Goal: Task Accomplishment & Management: Complete application form

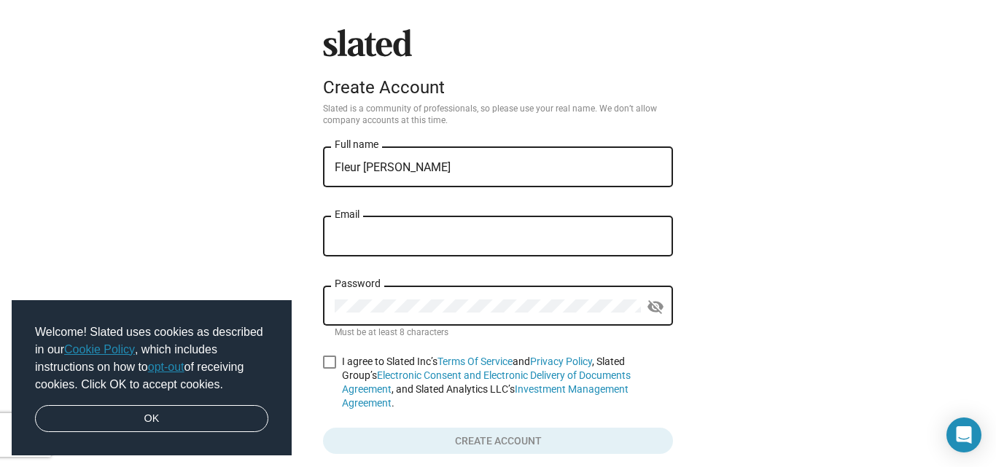
type input "Fleur [PERSON_NAME]"
click at [403, 218] on div "Email" at bounding box center [498, 235] width 327 height 43
click at [381, 229] on div "Email" at bounding box center [498, 235] width 327 height 43
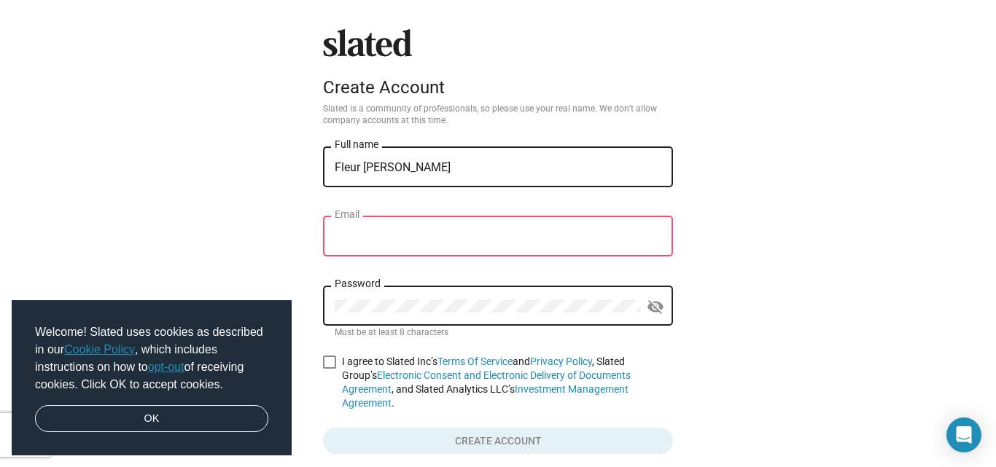
paste input "[EMAIL_ADDRESS][DOMAIN_NAME]"
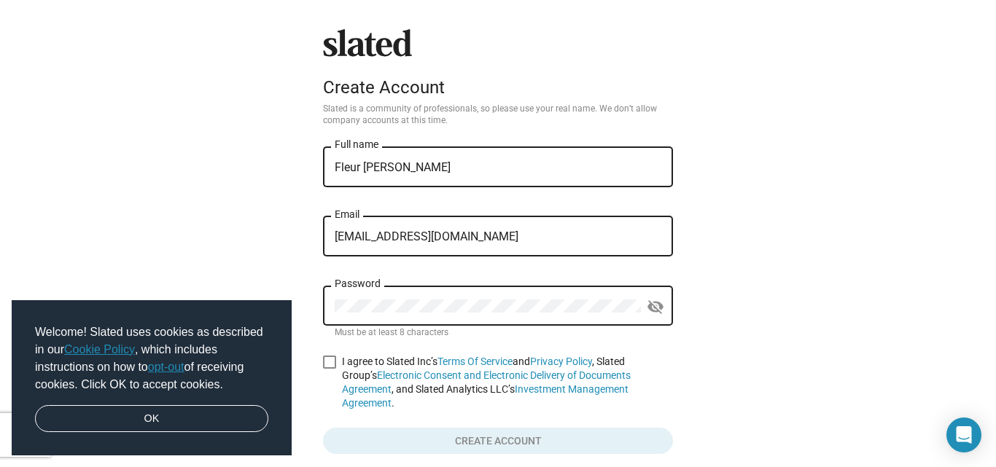
type input "[EMAIL_ADDRESS][DOMAIN_NAME]"
click at [655, 299] on mat-icon "visibility_off" at bounding box center [656, 307] width 18 height 23
click at [323, 358] on span at bounding box center [329, 362] width 13 height 13
click at [329, 369] on input "I agree to Slated Inc’s Terms Of Service and Privacy Policy , Slated Group’s El…" at bounding box center [329, 369] width 1 height 1
checkbox input "true"
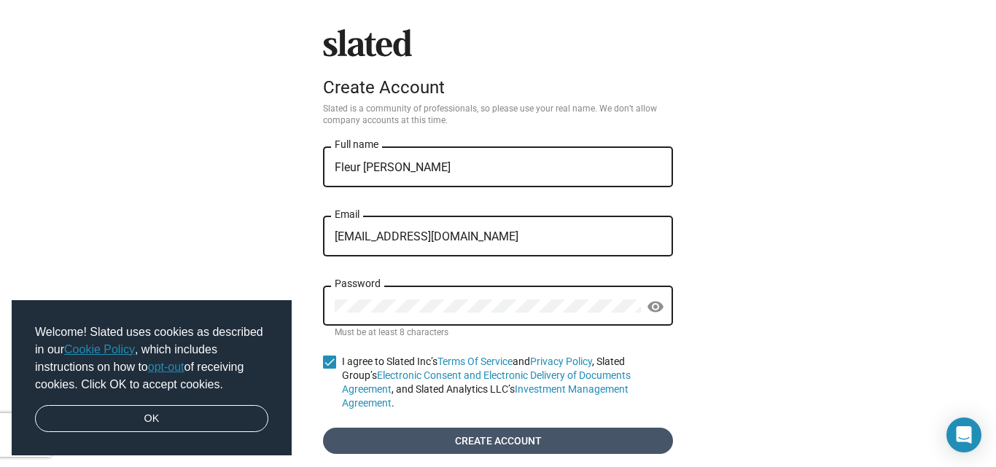
click at [397, 428] on span "Create account" at bounding box center [498, 441] width 327 height 26
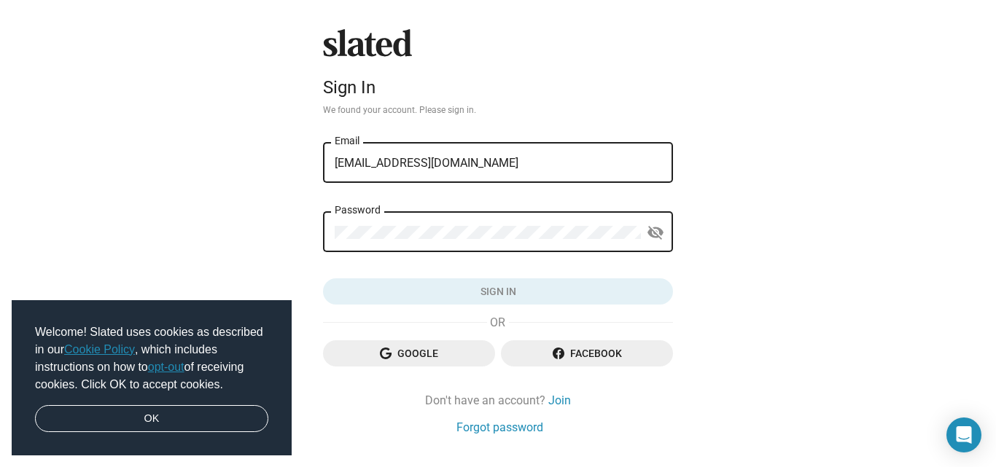
click at [459, 241] on div "Password" at bounding box center [488, 230] width 306 height 43
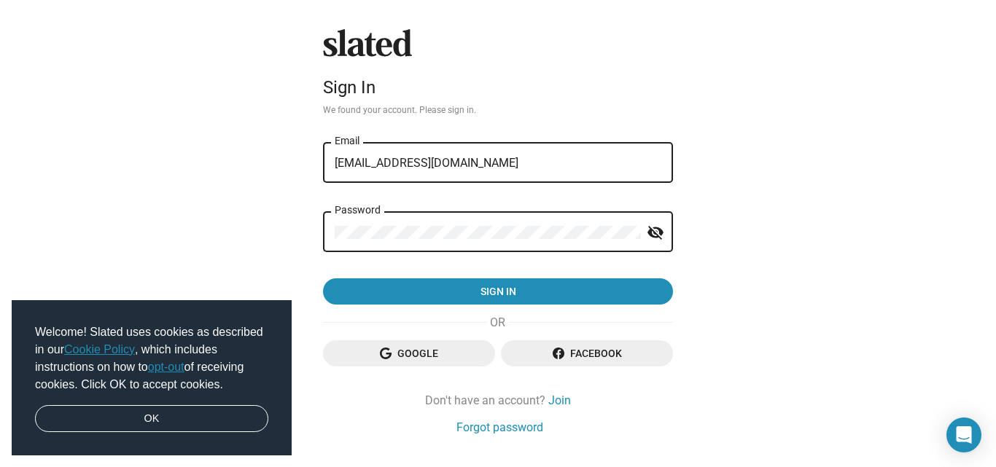
click at [651, 241] on mat-icon "visibility_off" at bounding box center [656, 233] width 18 height 23
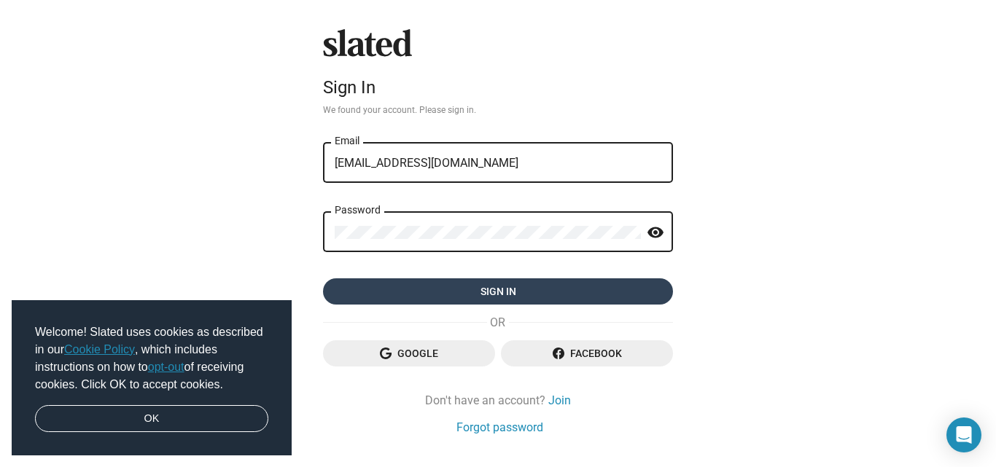
click at [615, 294] on span "Sign in" at bounding box center [498, 292] width 327 height 26
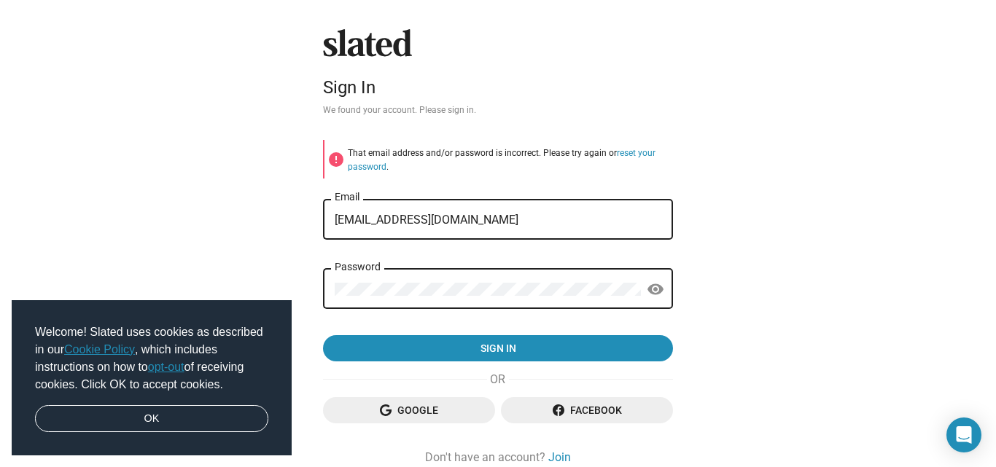
scroll to position [93, 0]
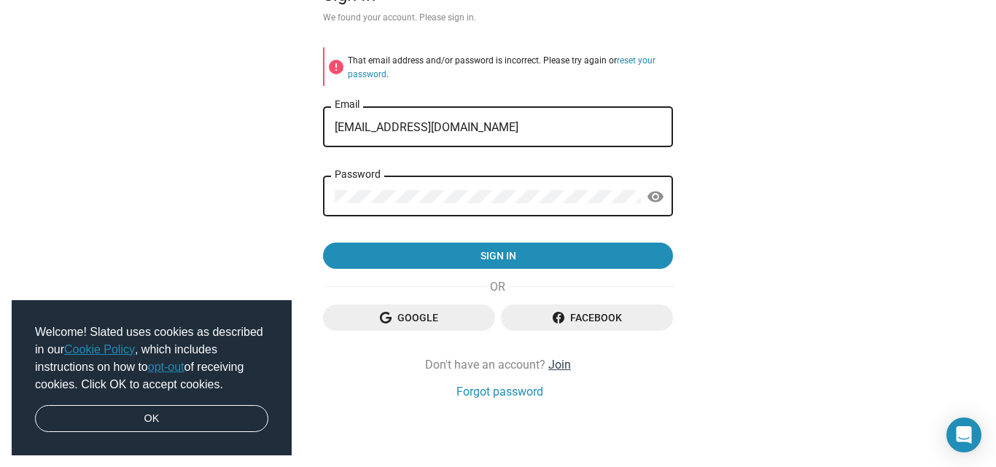
click at [548, 365] on link "Join" at bounding box center [559, 364] width 23 height 15
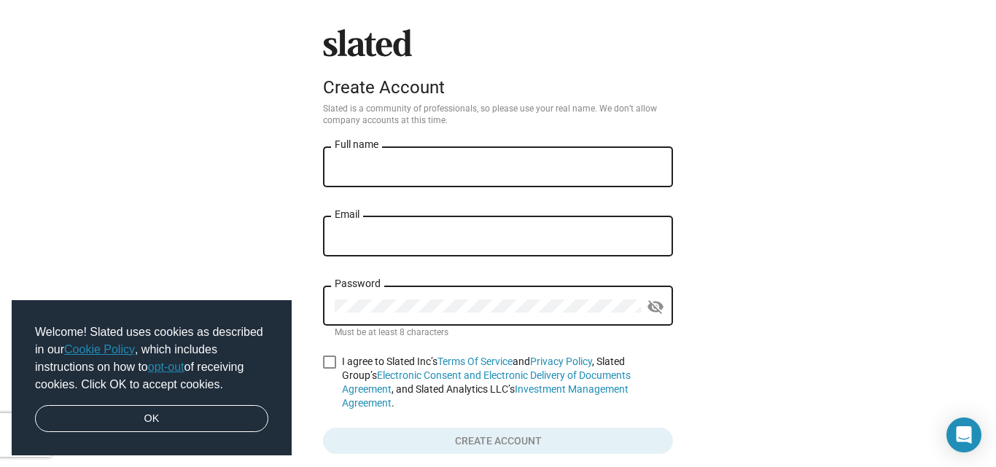
click at [430, 155] on div "Full name" at bounding box center [498, 165] width 327 height 43
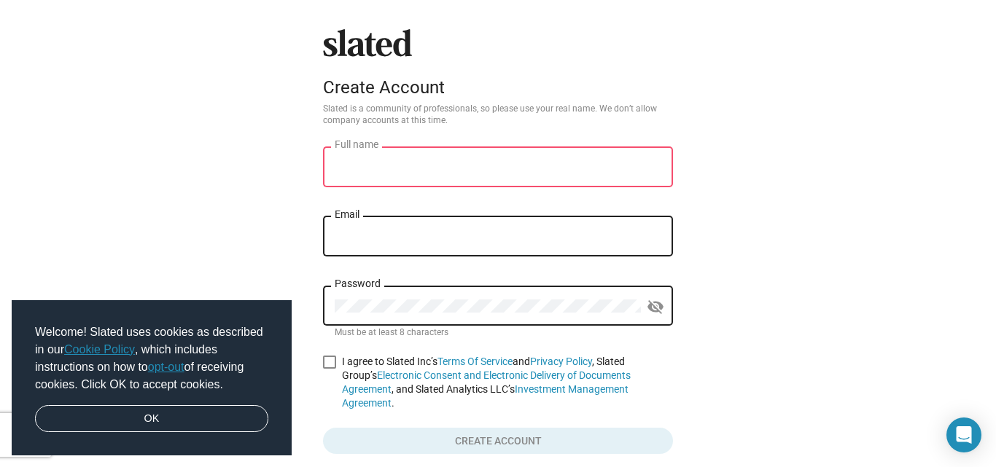
click at [416, 158] on div "Full name" at bounding box center [498, 165] width 327 height 43
click at [409, 164] on input "Full name" at bounding box center [498, 167] width 327 height 13
type input "Fleur [PERSON_NAME]"
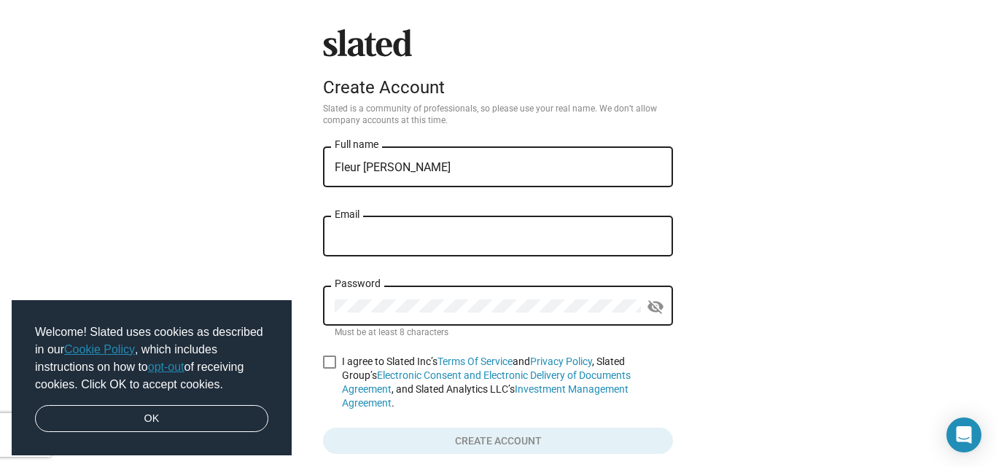
click at [394, 235] on input "Email" at bounding box center [498, 236] width 327 height 13
click at [396, 240] on input "[EMAIL_ADDRESS][DOMAIN_NAME]" at bounding box center [498, 236] width 327 height 13
type input "[EMAIL_ADDRESS][DOMAIN_NAME]"
click at [647, 309] on mat-icon "visibility_off" at bounding box center [656, 307] width 18 height 23
click at [330, 358] on span at bounding box center [329, 362] width 13 height 13
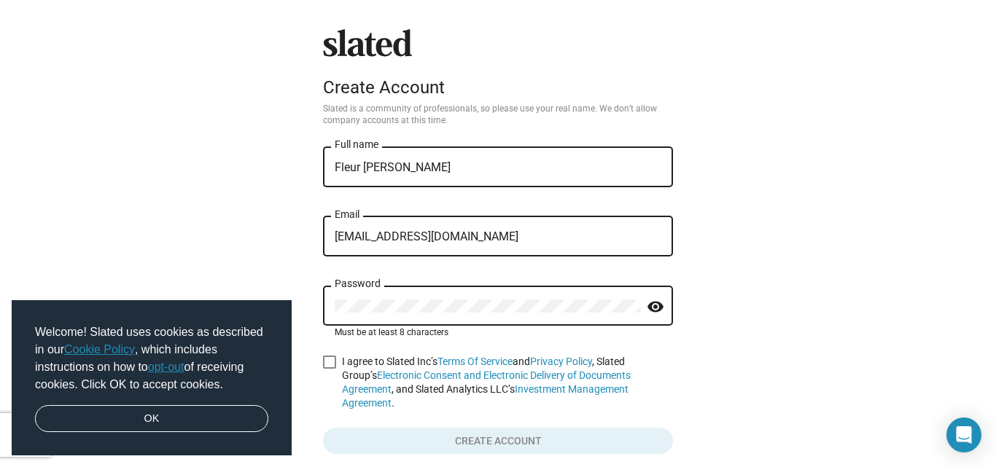
click at [330, 369] on input "I agree to Slated Inc’s Terms Of Service and Privacy Policy , Slated Group’s El…" at bounding box center [329, 369] width 1 height 1
checkbox input "true"
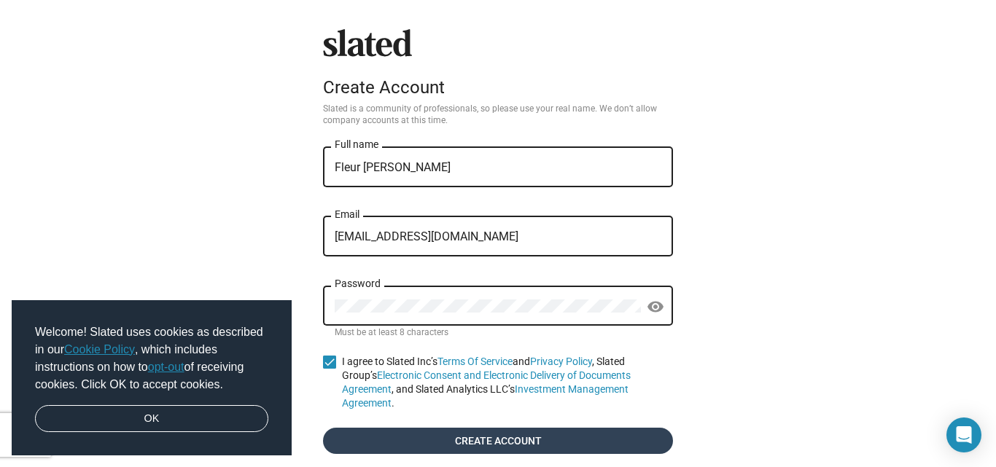
click at [494, 428] on span "Create account" at bounding box center [498, 441] width 327 height 26
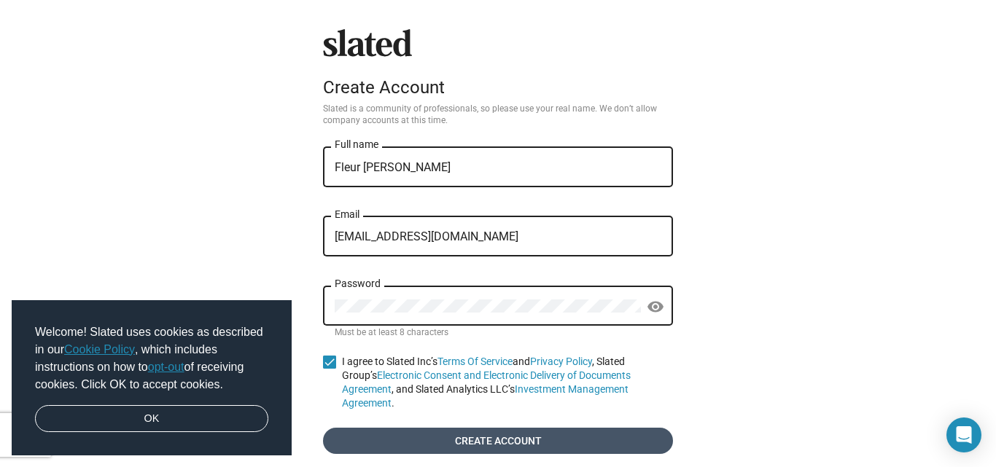
click at [472, 428] on span "Create account" at bounding box center [498, 441] width 327 height 26
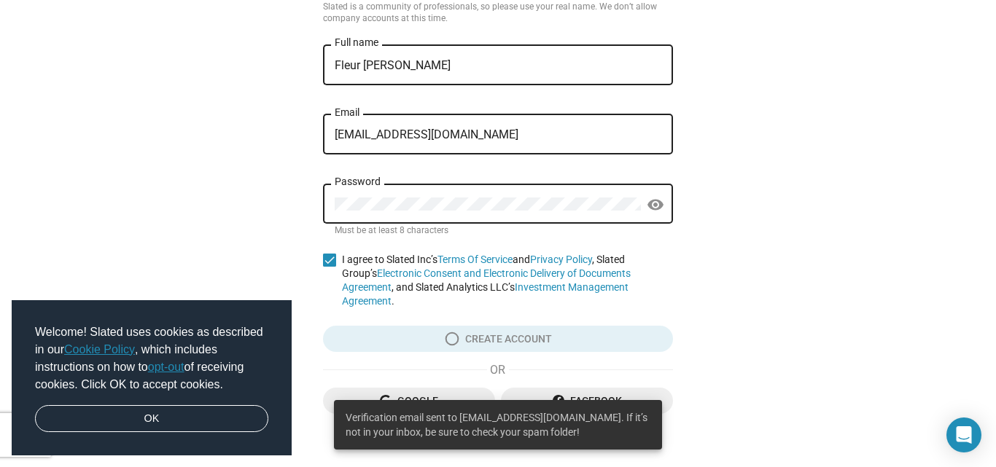
scroll to position [101, 0]
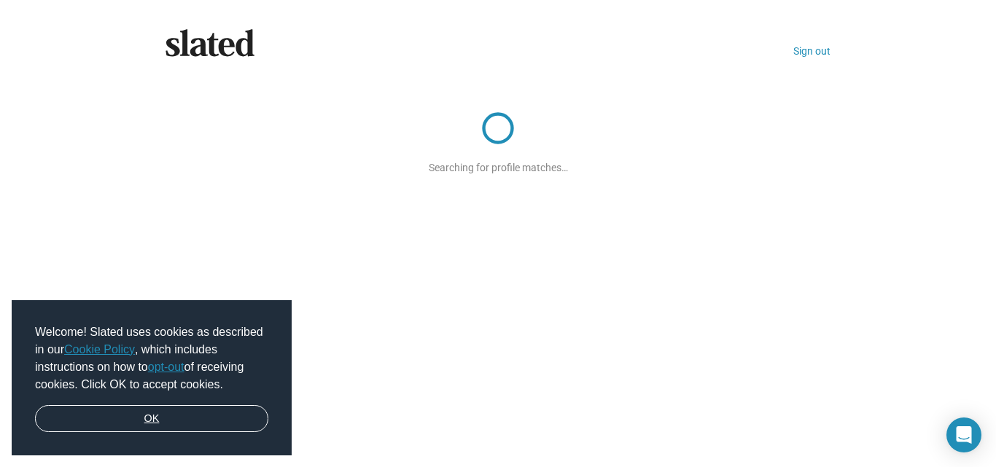
click at [195, 416] on link "OK" at bounding box center [151, 419] width 233 height 28
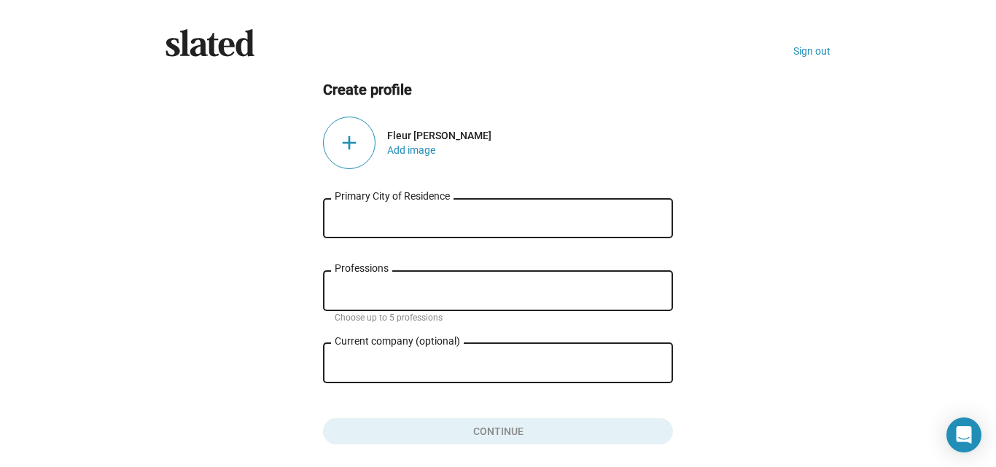
click at [352, 145] on div "add" at bounding box center [349, 143] width 53 height 53
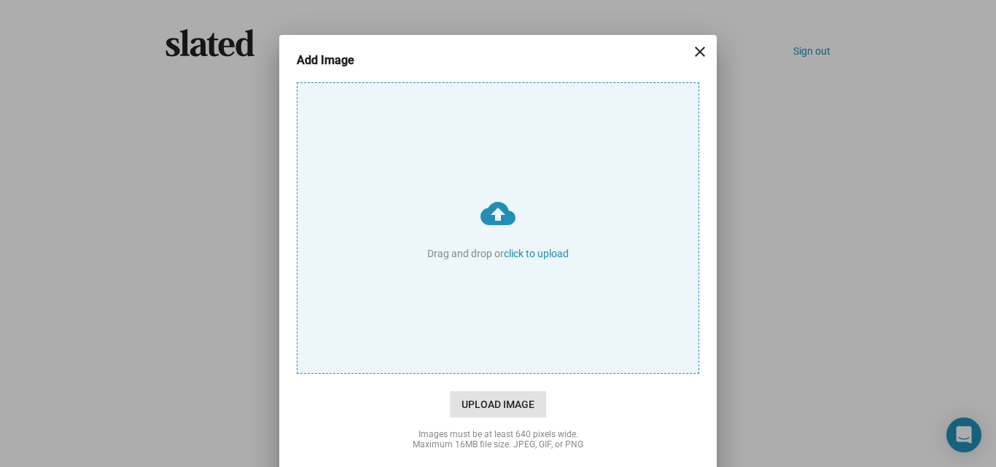
click at [484, 405] on span "Upload Image" at bounding box center [498, 405] width 96 height 26
click at [484, 373] on input "cloud_upload Drag and drop or click to upload" at bounding box center [498, 228] width 401 height 290
type input "C:\fakepath\b5ec7c850e7099ab05fead7238988126.jpg"
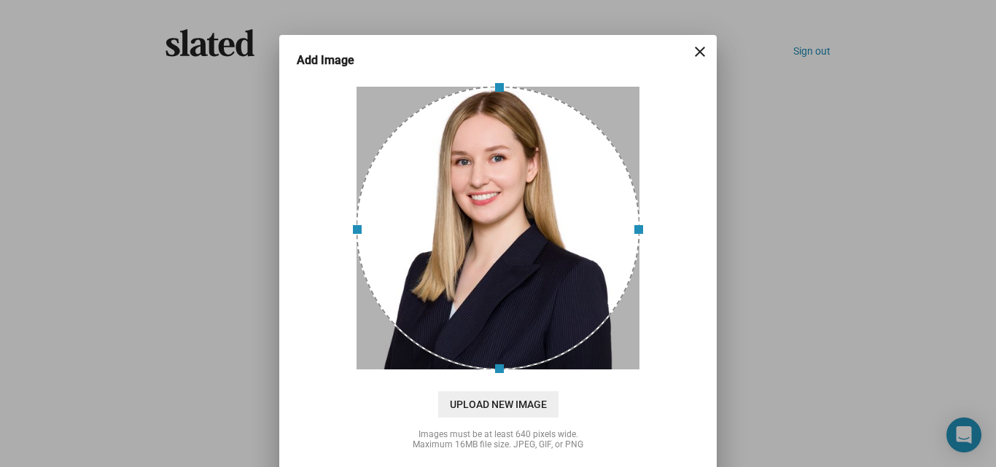
scroll to position [53, 0]
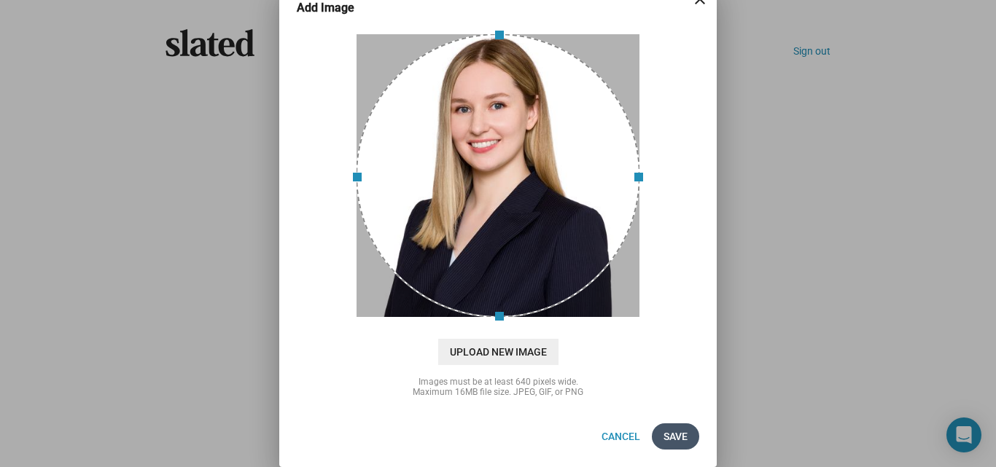
click at [667, 427] on span "Save" at bounding box center [676, 437] width 24 height 26
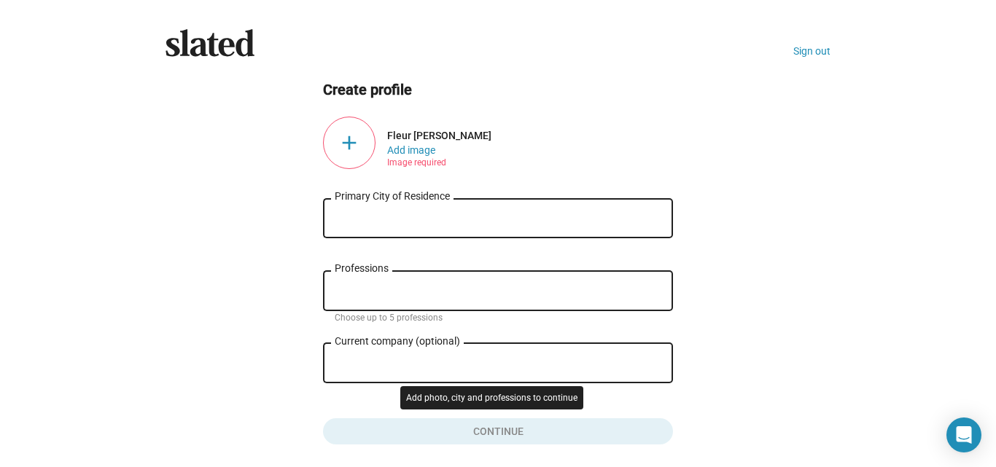
click at [664, 436] on button "Click here to validate form" at bounding box center [498, 429] width 350 height 32
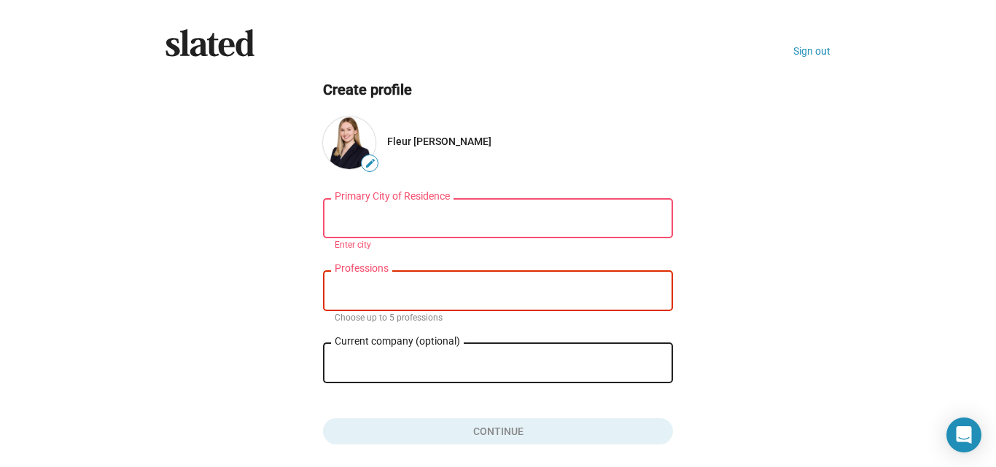
click at [664, 436] on button "Click here to validate form" at bounding box center [498, 429] width 350 height 32
click at [416, 226] on div "Primary City of Residence" at bounding box center [498, 216] width 327 height 43
click at [409, 212] on input "Primary City of Residence" at bounding box center [498, 218] width 327 height 13
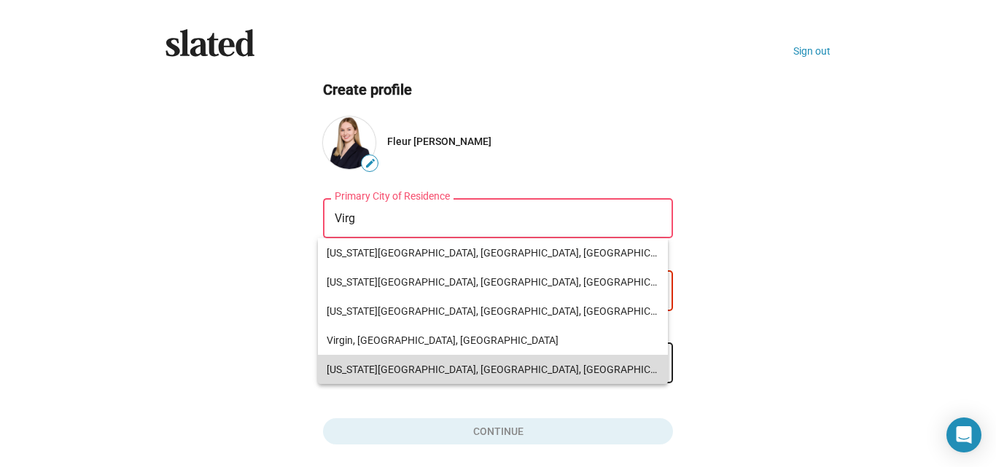
click at [375, 363] on span "[US_STATE][GEOGRAPHIC_DATA], [GEOGRAPHIC_DATA], [GEOGRAPHIC_DATA]" at bounding box center [493, 369] width 333 height 29
type input "[US_STATE][GEOGRAPHIC_DATA], [GEOGRAPHIC_DATA], [GEOGRAPHIC_DATA]"
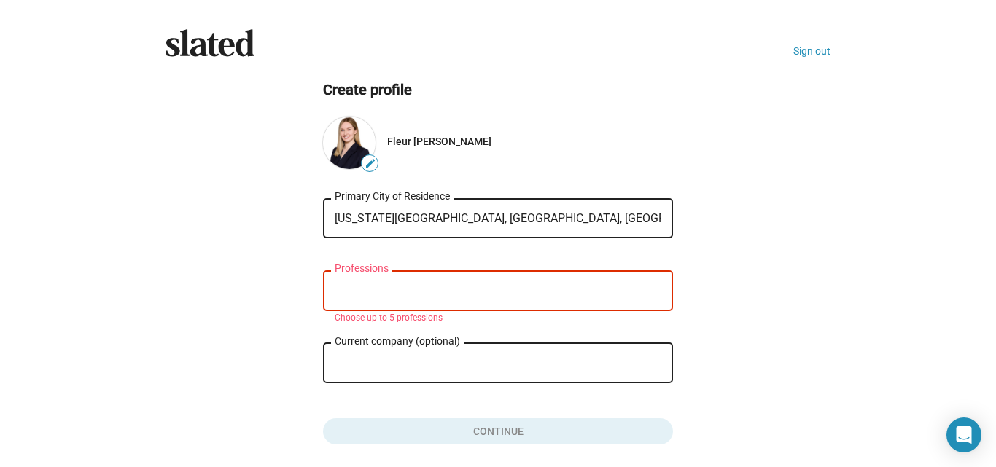
click at [389, 287] on input "Professions" at bounding box center [501, 291] width 327 height 13
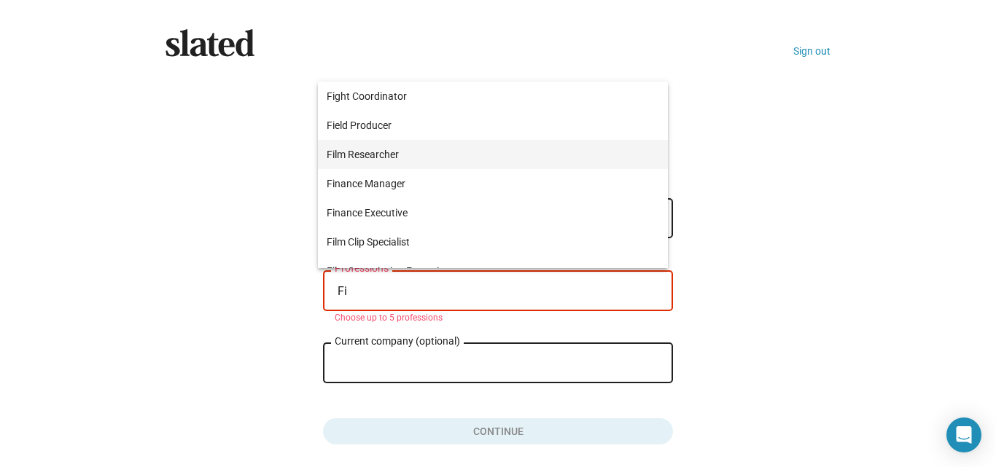
type input "Fi"
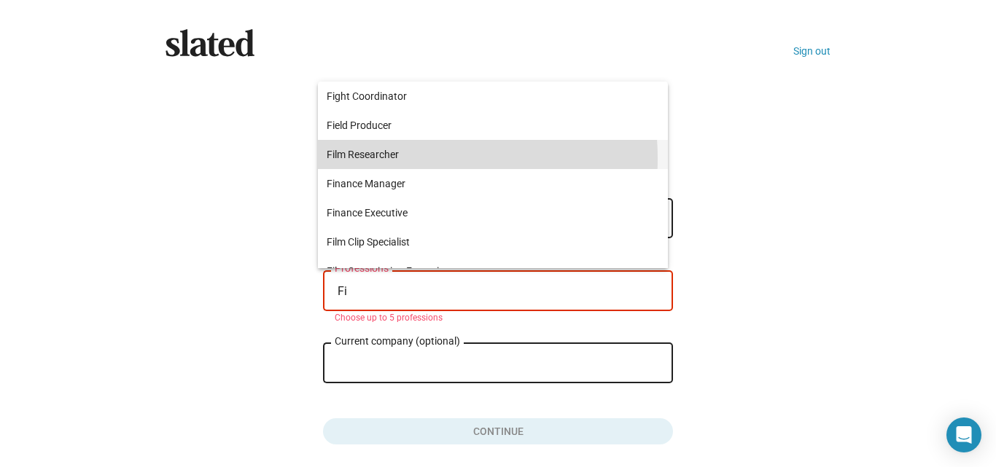
click at [380, 158] on span "Film Researcher" at bounding box center [493, 154] width 333 height 29
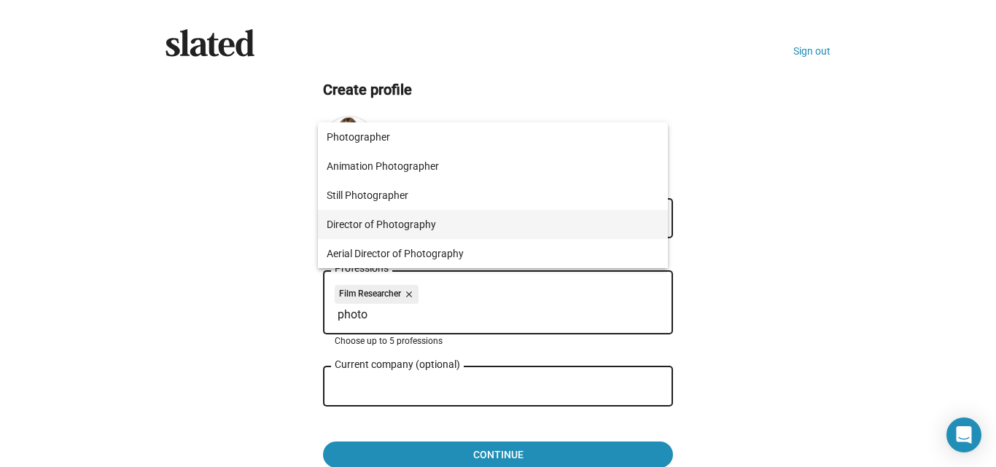
type input "photo"
click at [378, 217] on span "Director of Photography" at bounding box center [493, 224] width 333 height 29
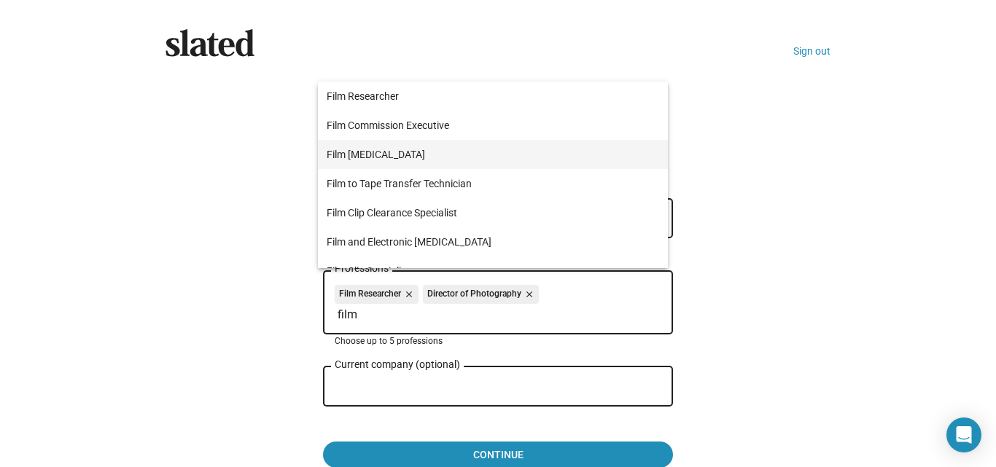
type input "film"
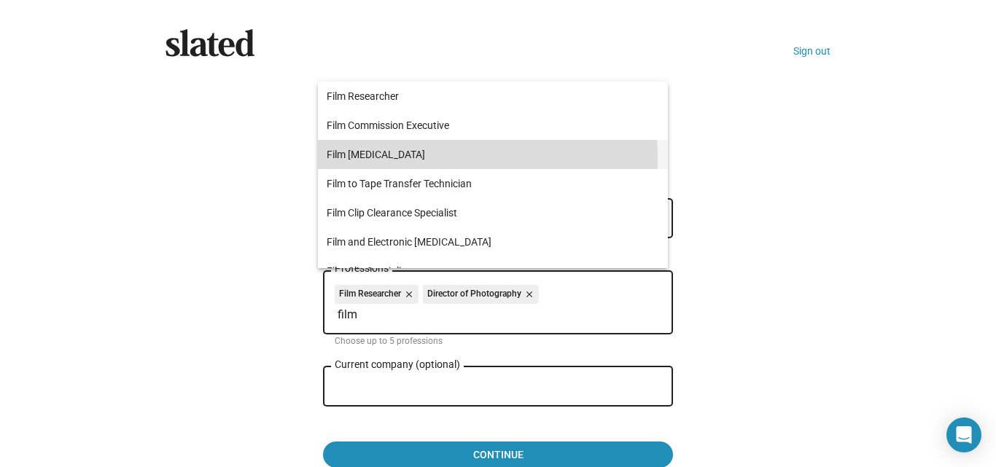
click at [391, 158] on span "Film [MEDICAL_DATA]" at bounding box center [493, 154] width 333 height 29
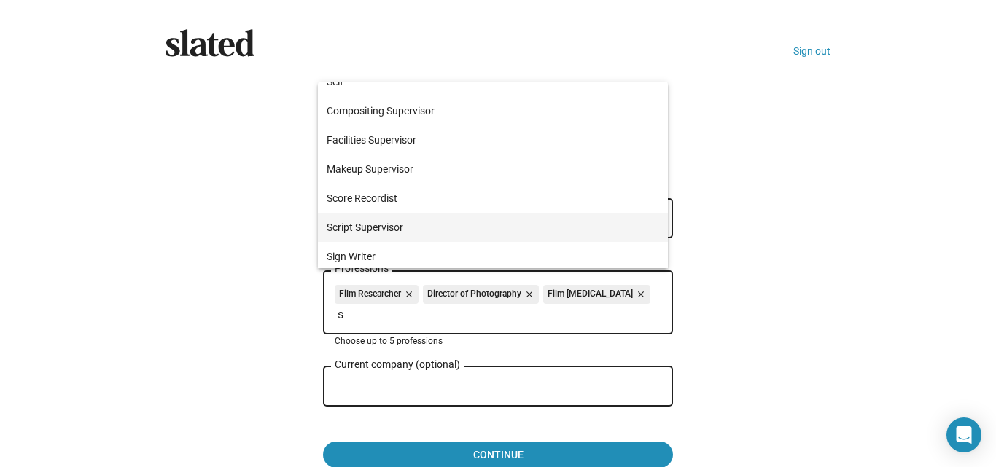
scroll to position [254, 0]
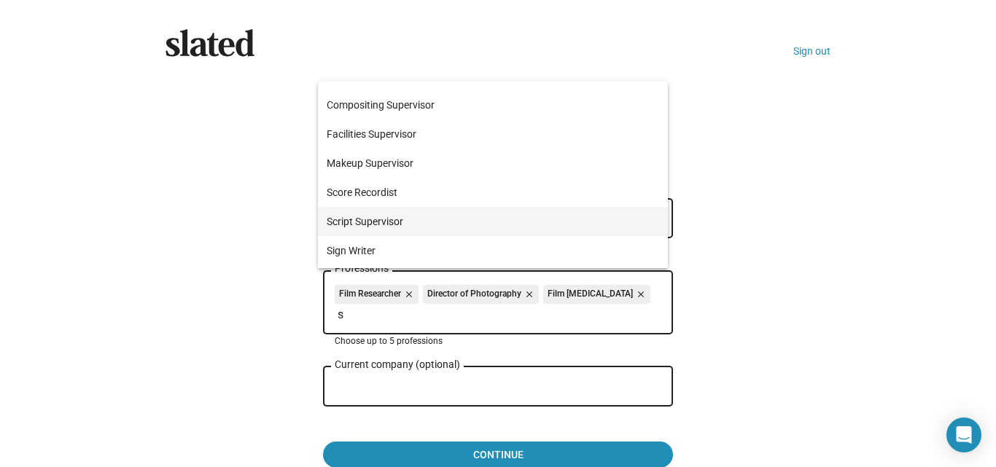
type input "s"
click at [389, 225] on span "Script Supervisor" at bounding box center [493, 221] width 333 height 29
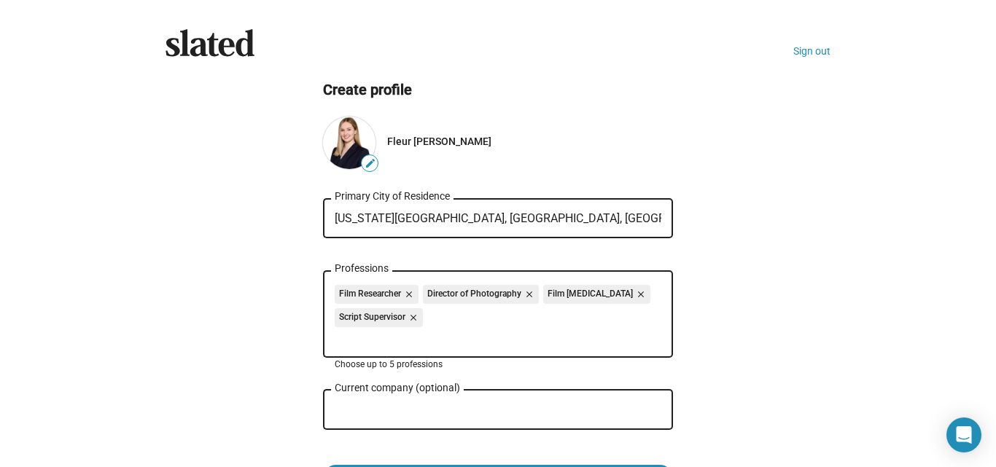
scroll to position [103, 0]
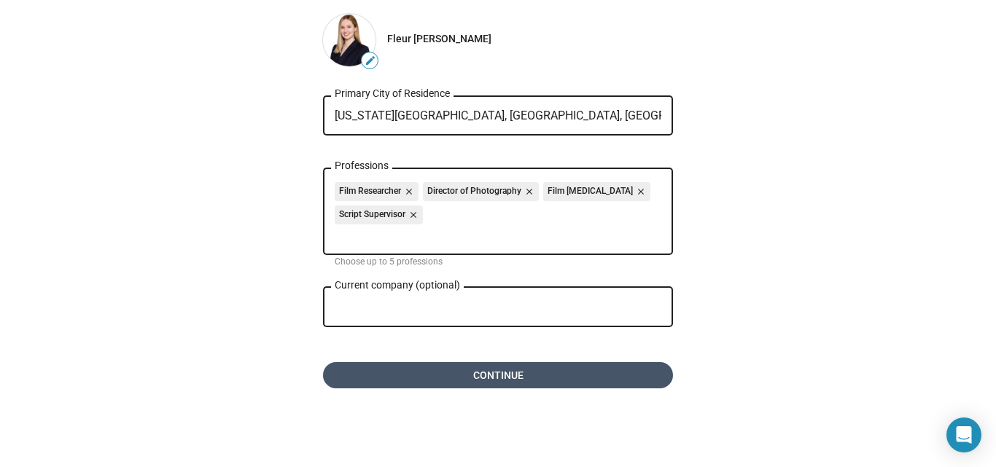
click at [418, 382] on span "Continue" at bounding box center [498, 375] width 327 height 26
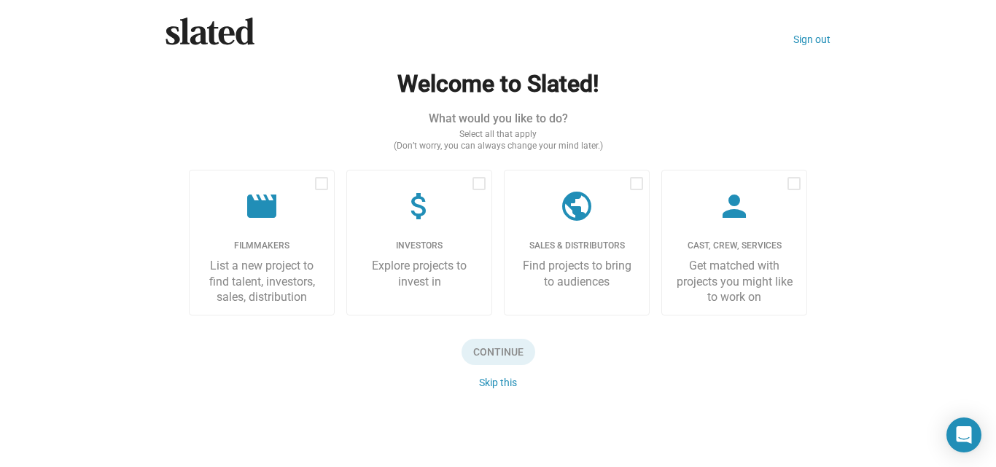
scroll to position [12, 0]
click at [788, 184] on span at bounding box center [794, 183] width 13 height 13
click at [793, 190] on input "checkbox" at bounding box center [793, 190] width 1 height 1
checkbox input "true"
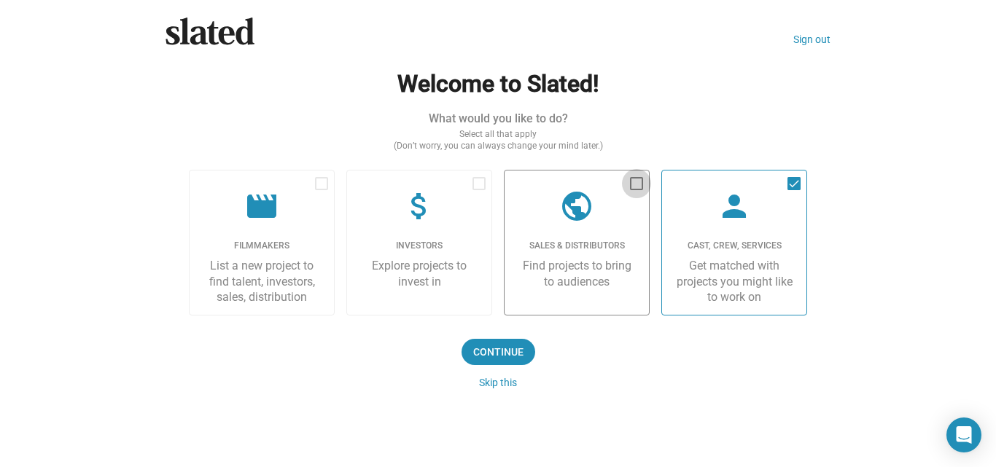
click at [634, 182] on span at bounding box center [636, 183] width 13 height 13
click at [636, 190] on input "checkbox" at bounding box center [636, 190] width 1 height 1
checkbox input "true"
click at [485, 379] on button "Skip this" at bounding box center [498, 383] width 38 height 12
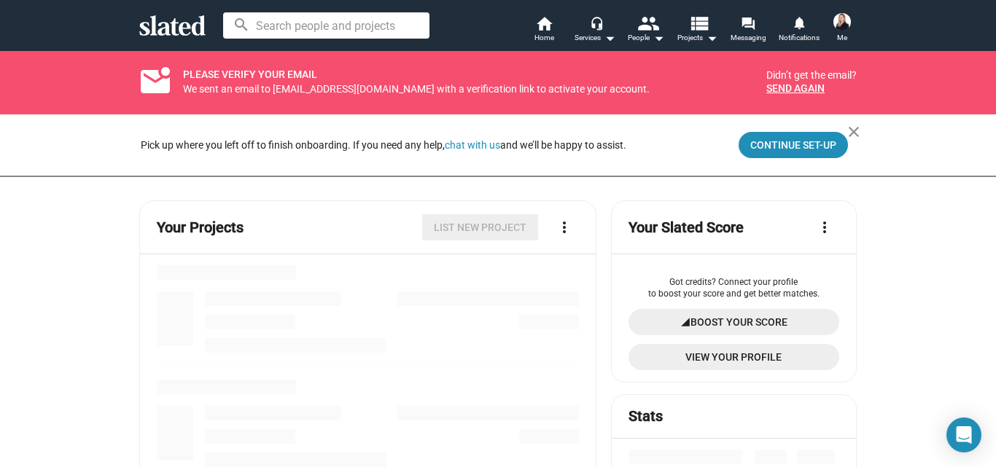
click at [300, 147] on mat-drawer-content "mark_email_unread PLEASE VERIFY YOUR EMAIL We sent an email to [EMAIL_ADDRESS][…" at bounding box center [498, 258] width 996 height 417
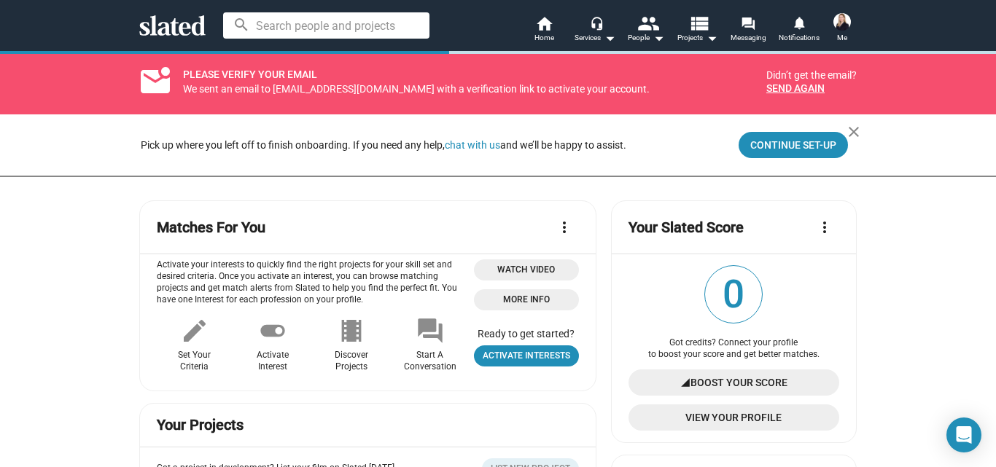
click at [461, 238] on mat-card-header "Matches For You more_vert" at bounding box center [368, 233] width 422 height 41
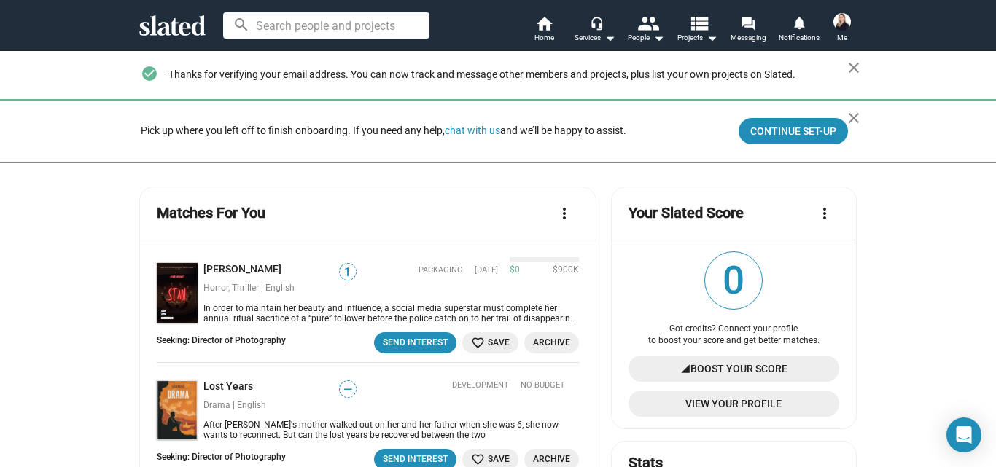
click at [620, 201] on mat-card "Your Slated Score more_vert 0 Got credits? Connect your profile to boost your s…" at bounding box center [734, 308] width 246 height 243
